Goal: Information Seeking & Learning: Learn about a topic

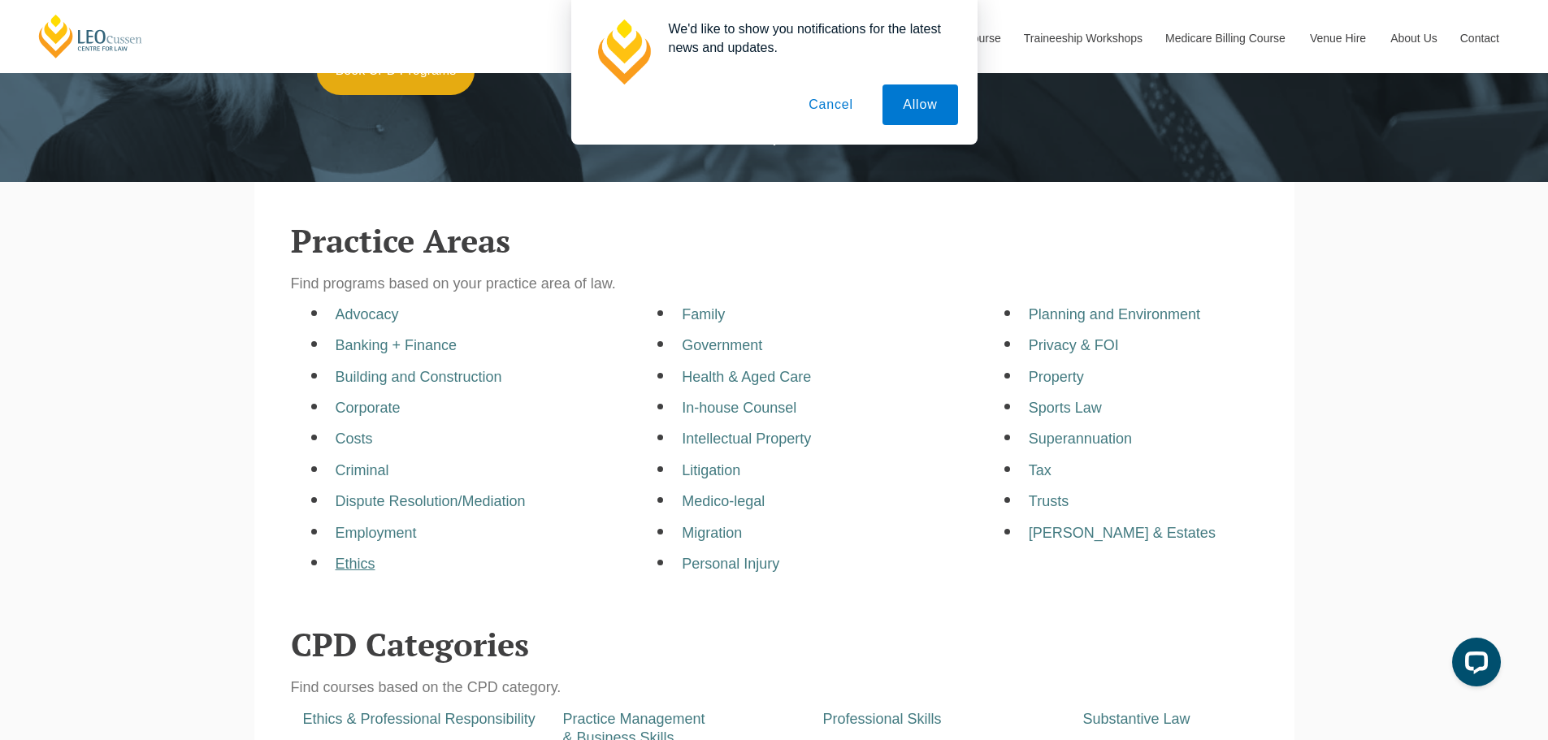
click at [359, 562] on a=pages/cpd-programs&taxons=pages/cpd-programs/practice-area/ethics"] "Ethics" at bounding box center [356, 564] width 40 height 16
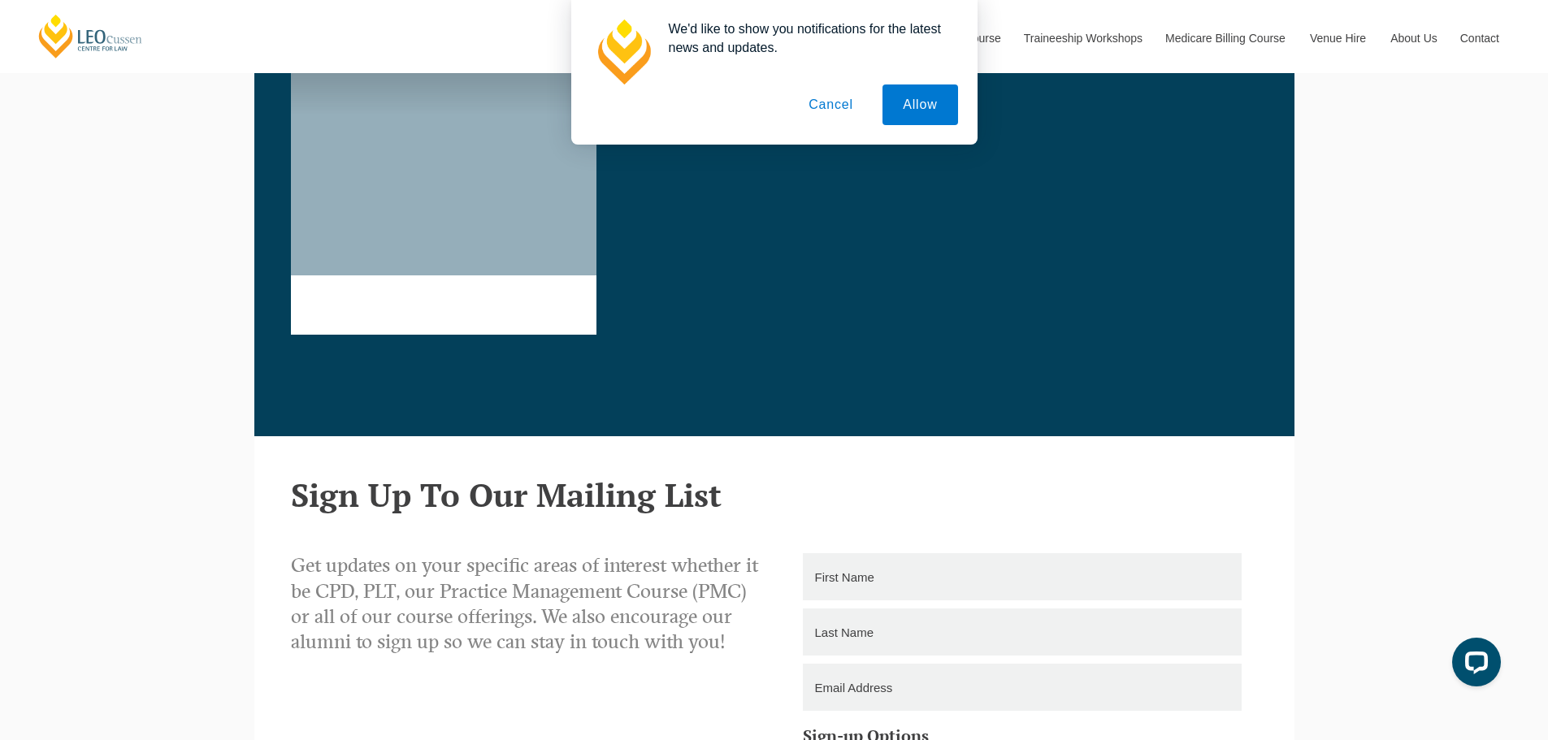
scroll to position [2194, 0]
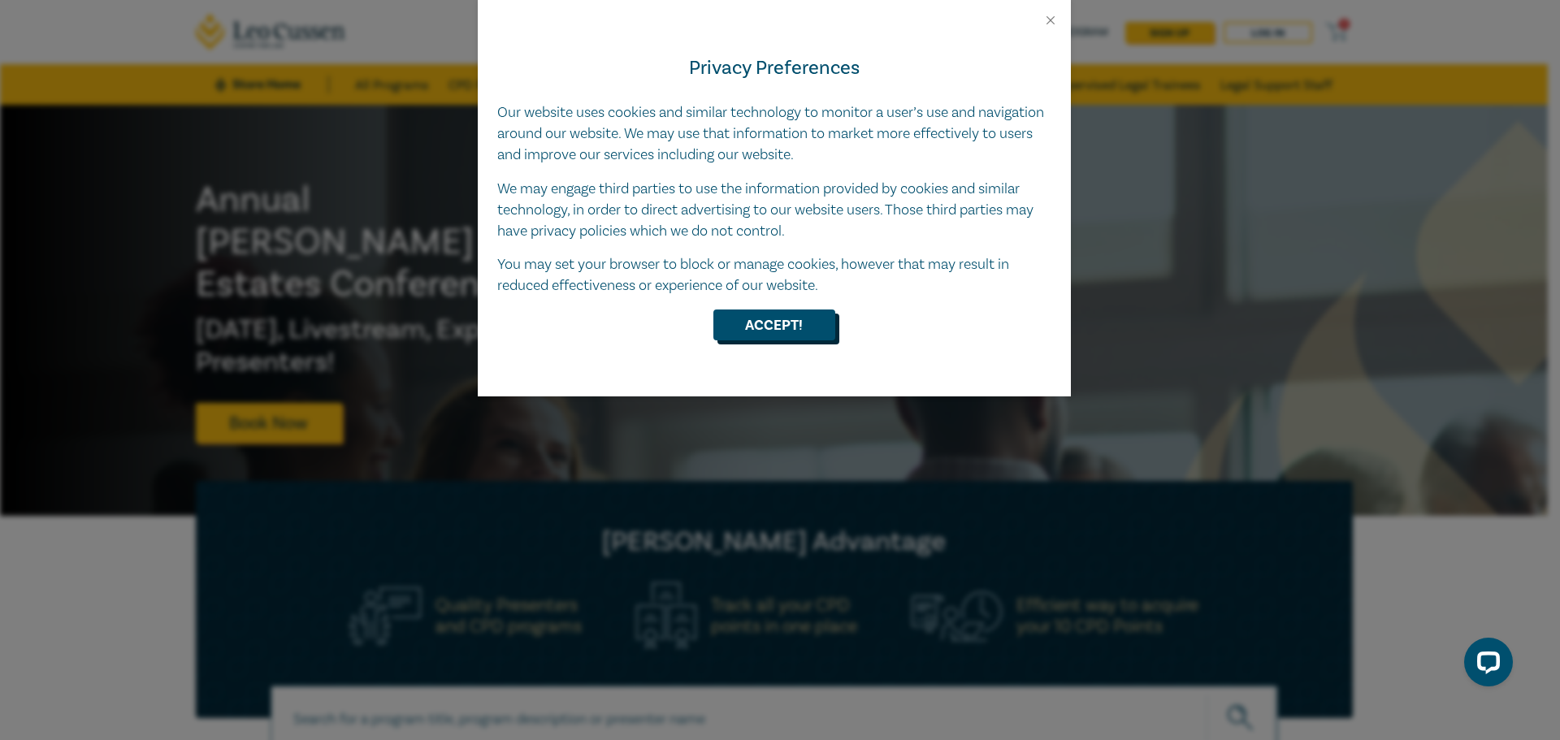
click at [793, 331] on button "Accept!" at bounding box center [774, 325] width 122 height 31
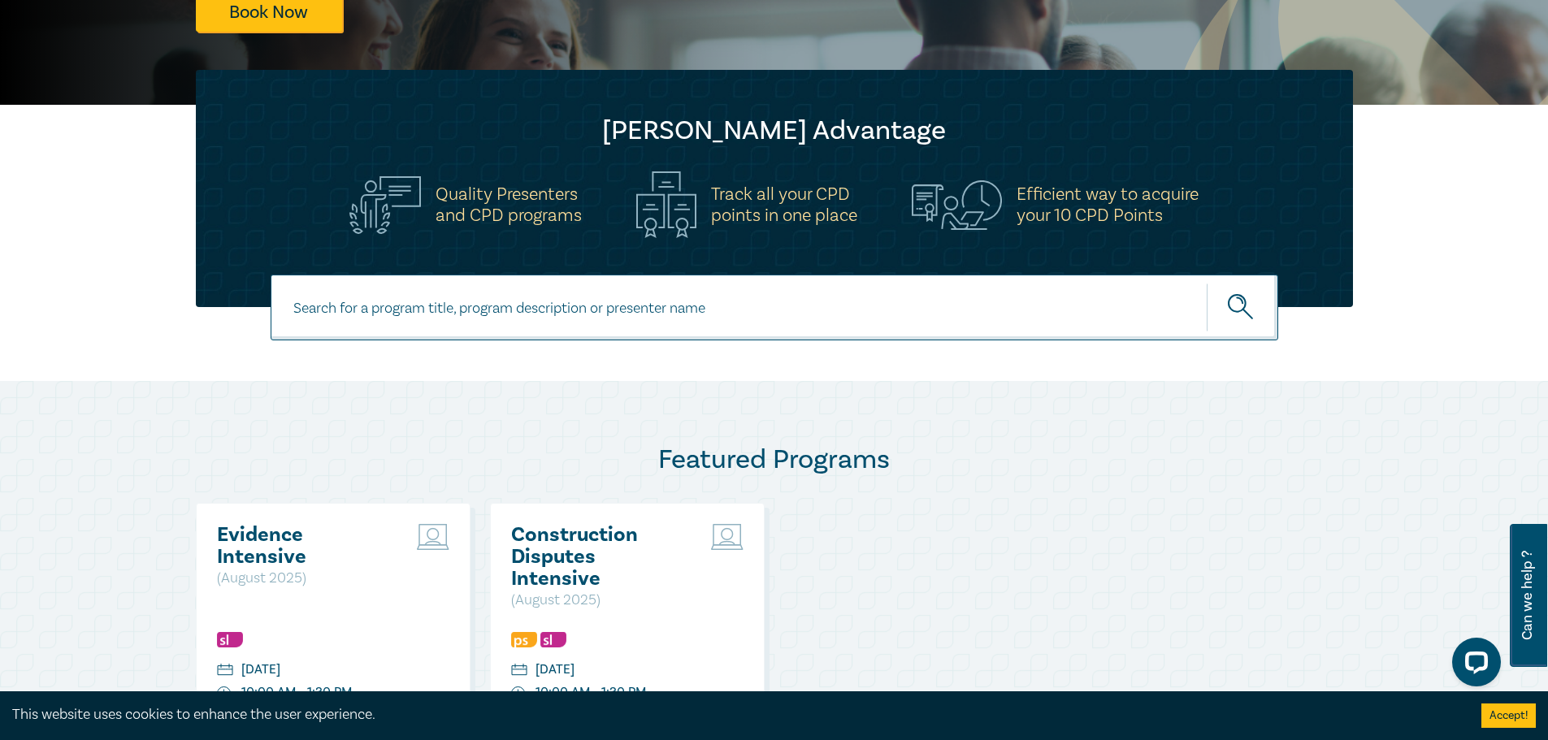
scroll to position [406, 0]
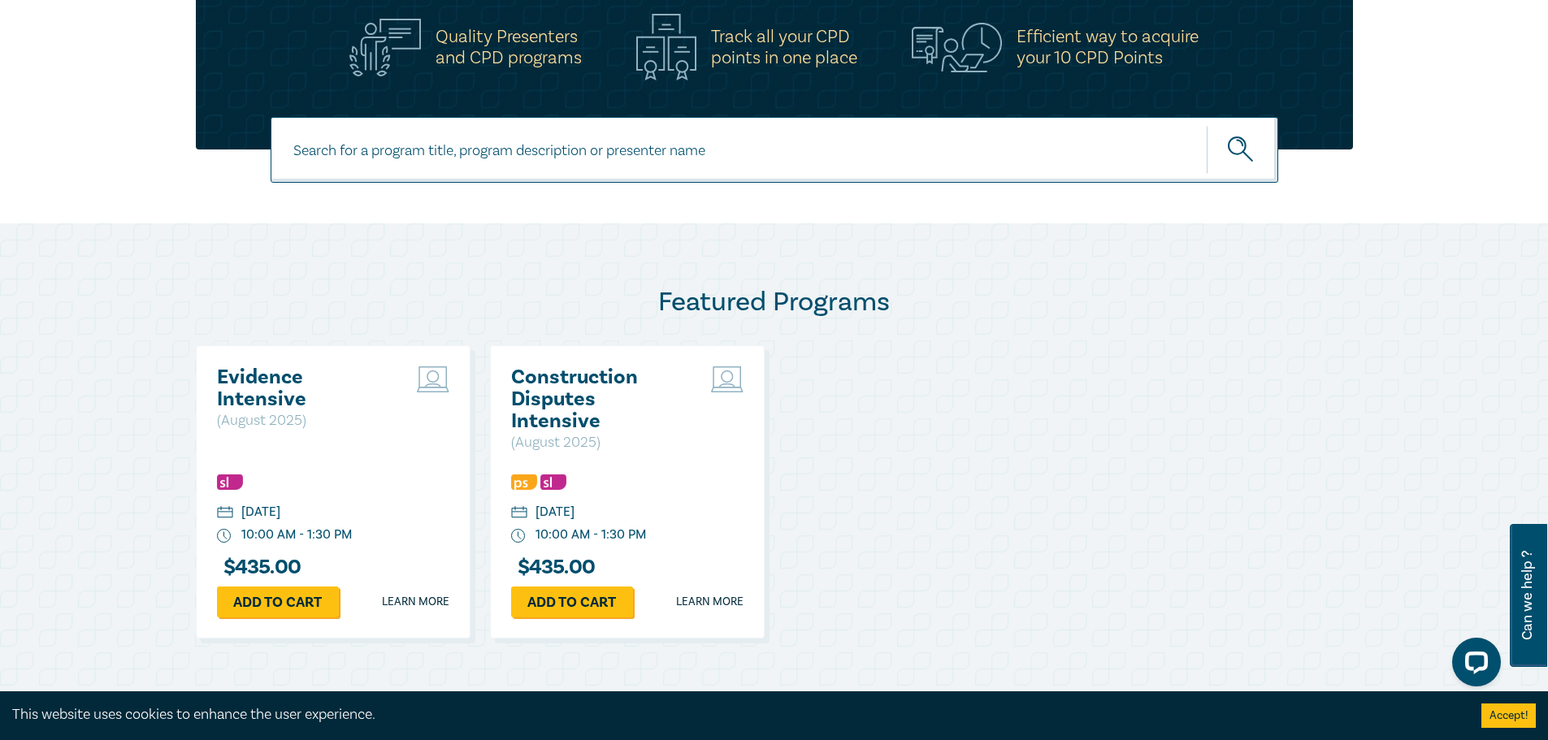
click at [576, 402] on h2 "Construction Disputes Intensive" at bounding box center [598, 399] width 175 height 66
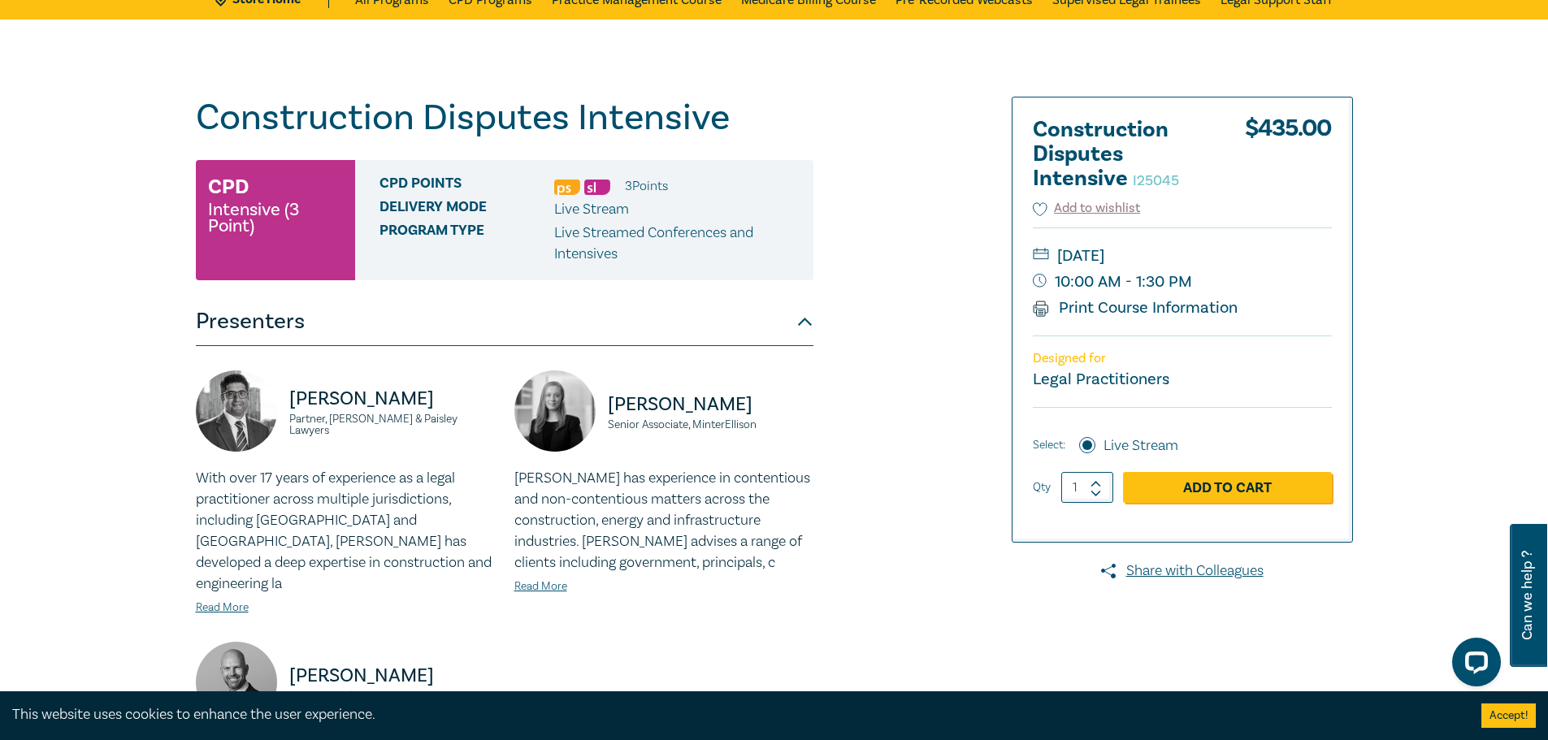
scroll to position [325, 0]
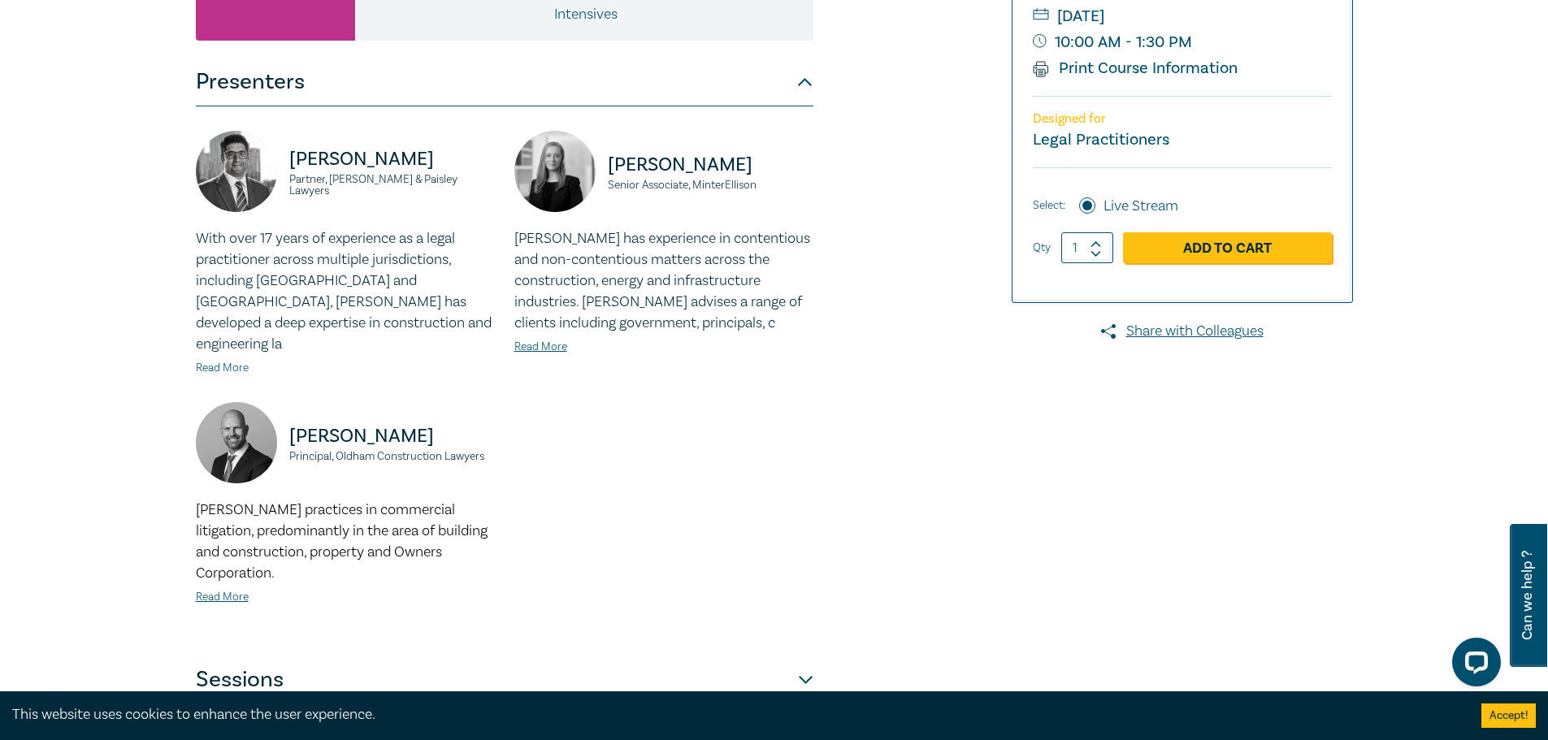
click at [219, 361] on link "Read More" at bounding box center [222, 368] width 53 height 15
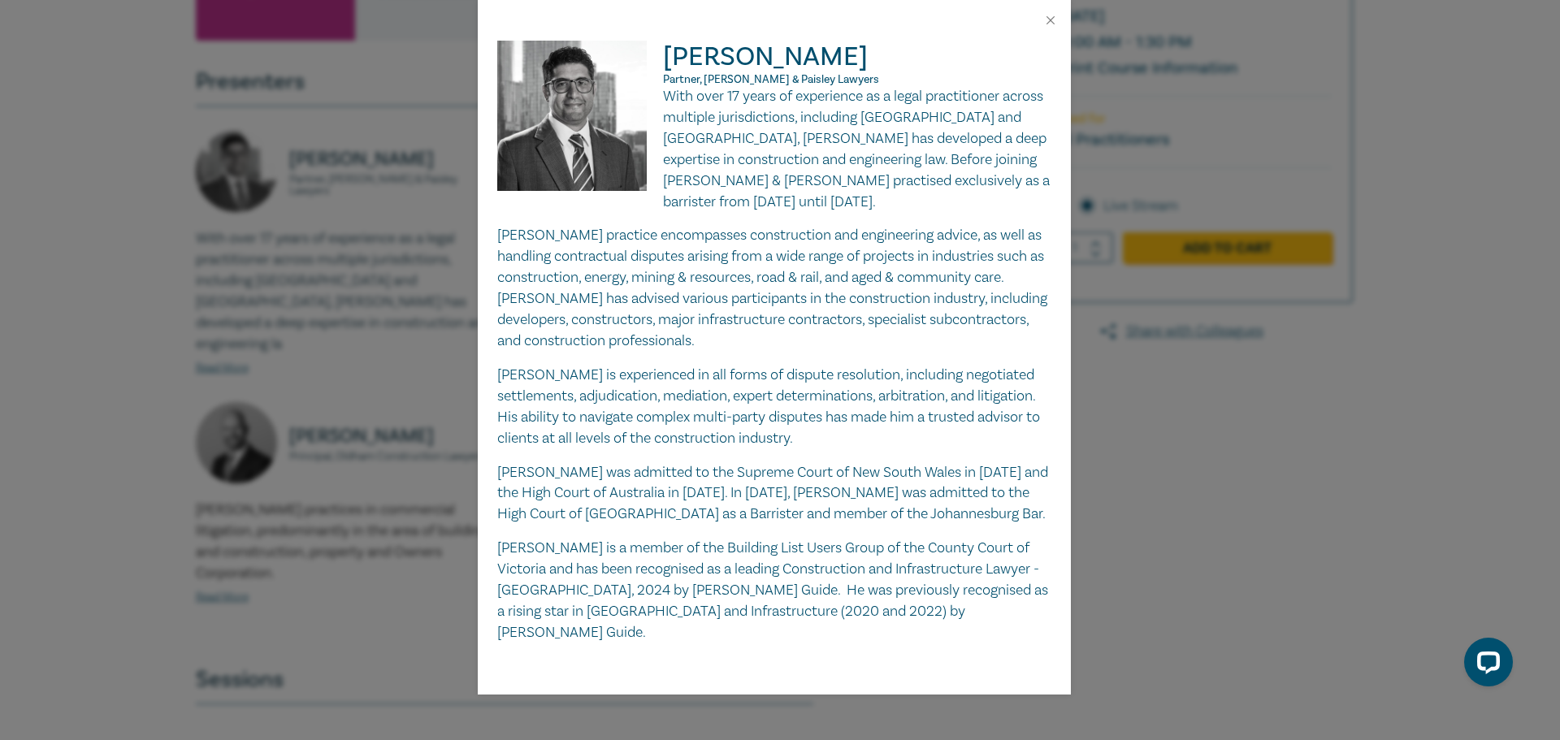
click at [1072, 702] on div "Kerry Ioulianou Partner, Colin Biggers & Paisley Lawyers With over 17 years of …" at bounding box center [780, 370] width 1560 height 740
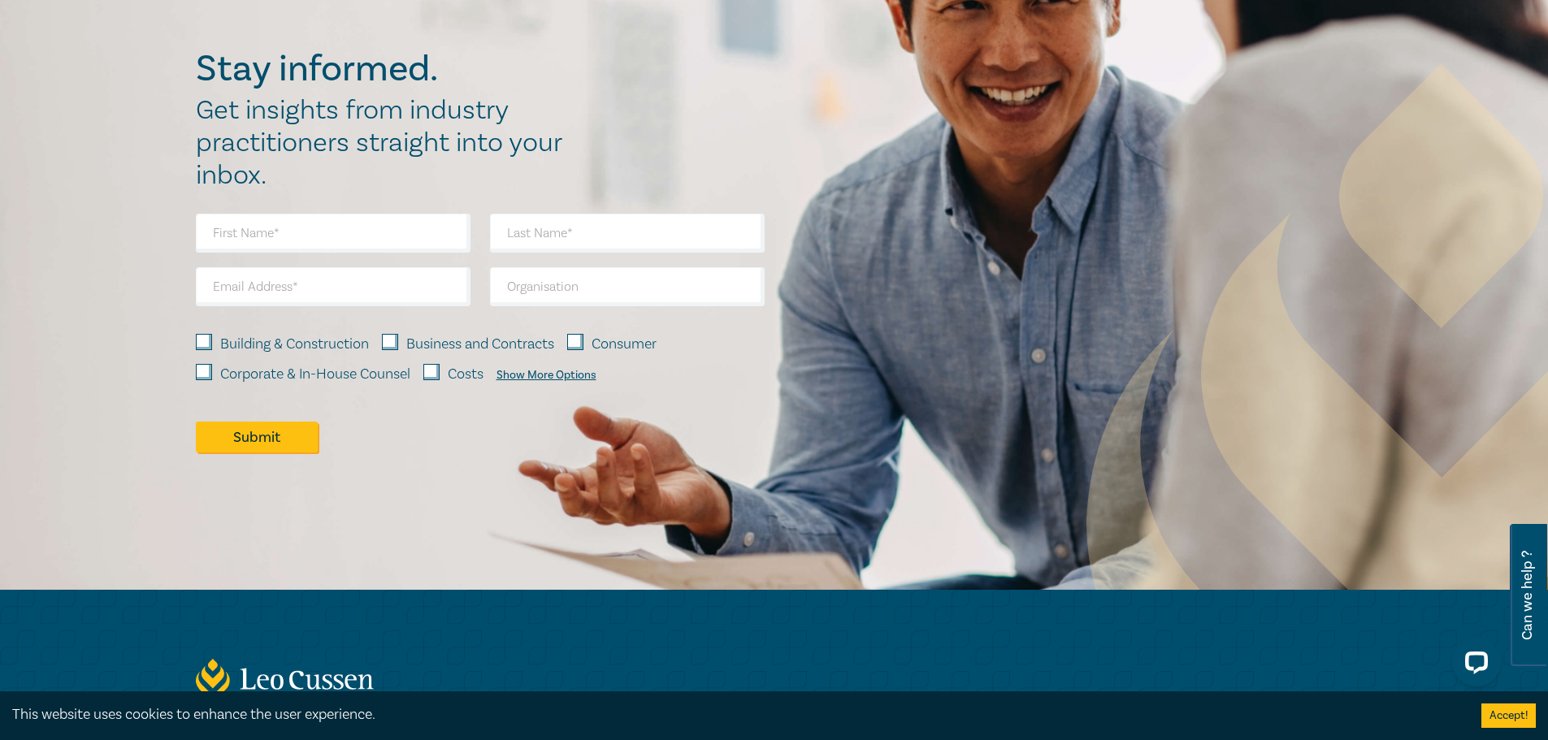
scroll to position [1300, 0]
